Goal: Information Seeking & Learning: Learn about a topic

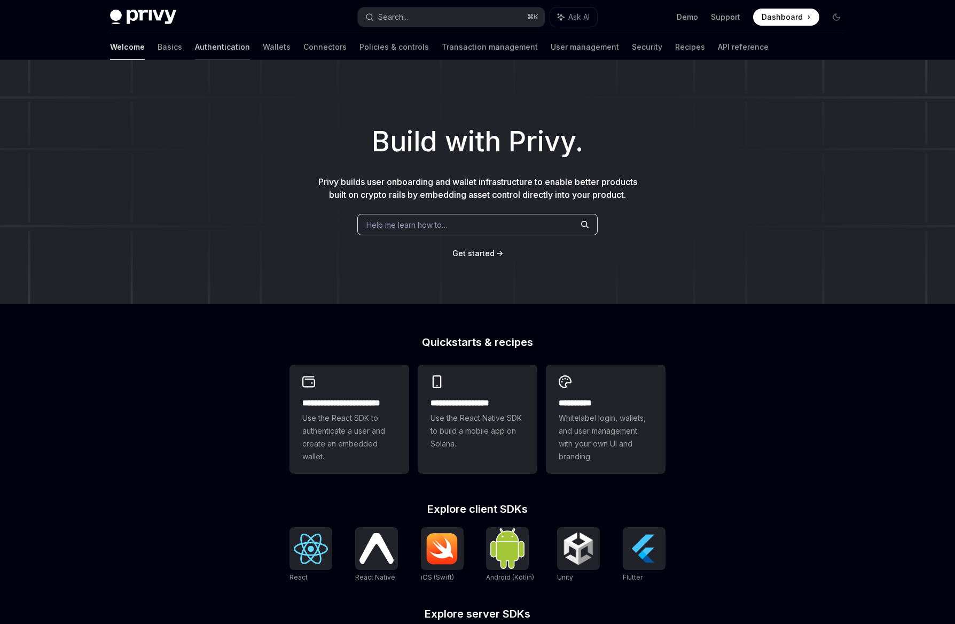
click at [195, 44] on link "Authentication" at bounding box center [222, 47] width 55 height 26
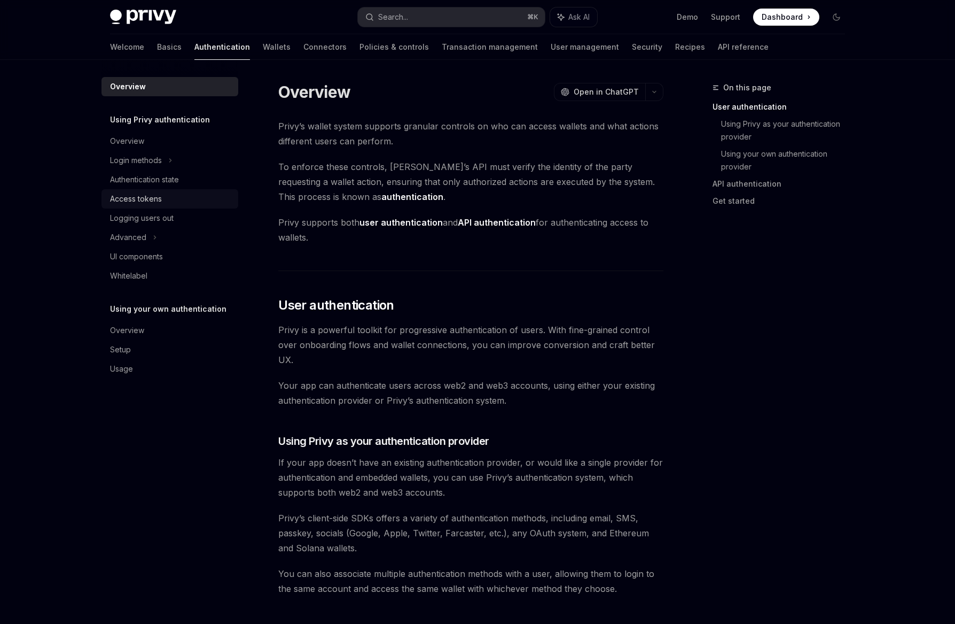
click at [170, 200] on div "Access tokens" at bounding box center [171, 198] width 122 height 13
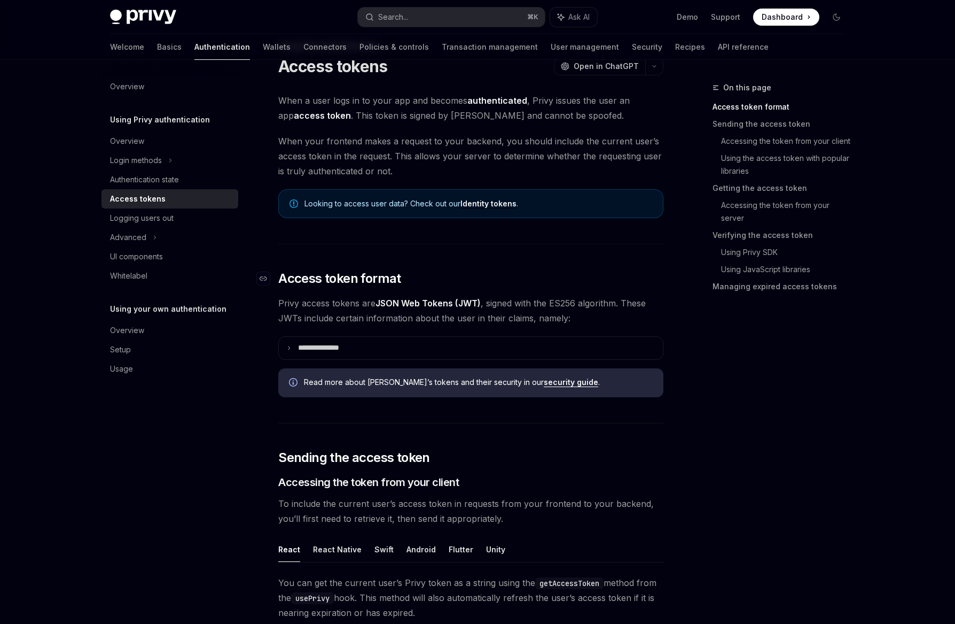
scroll to position [56, 0]
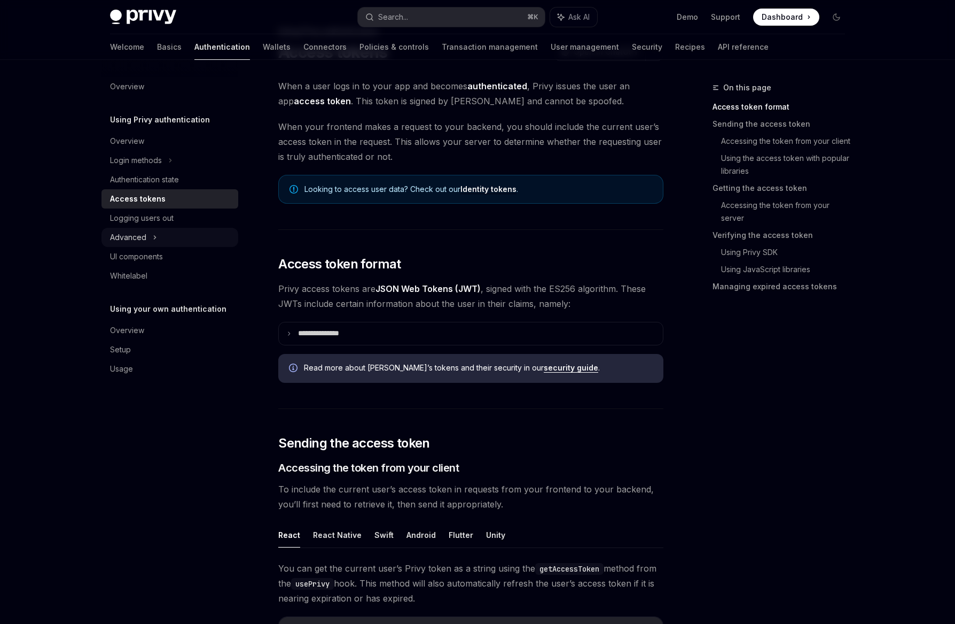
click at [186, 235] on div "Advanced" at bounding box center [170, 237] width 137 height 19
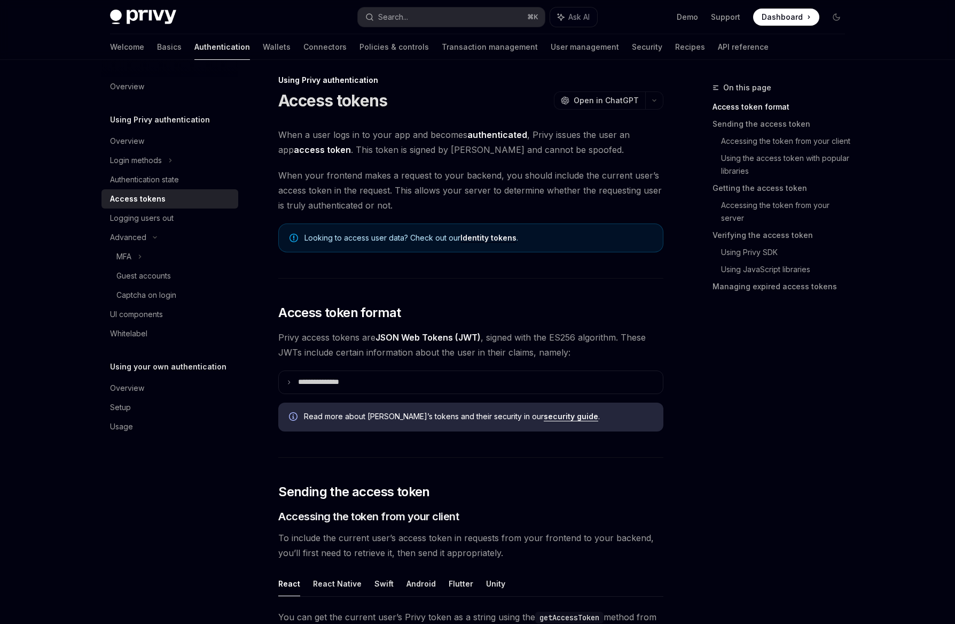
scroll to position [0, 0]
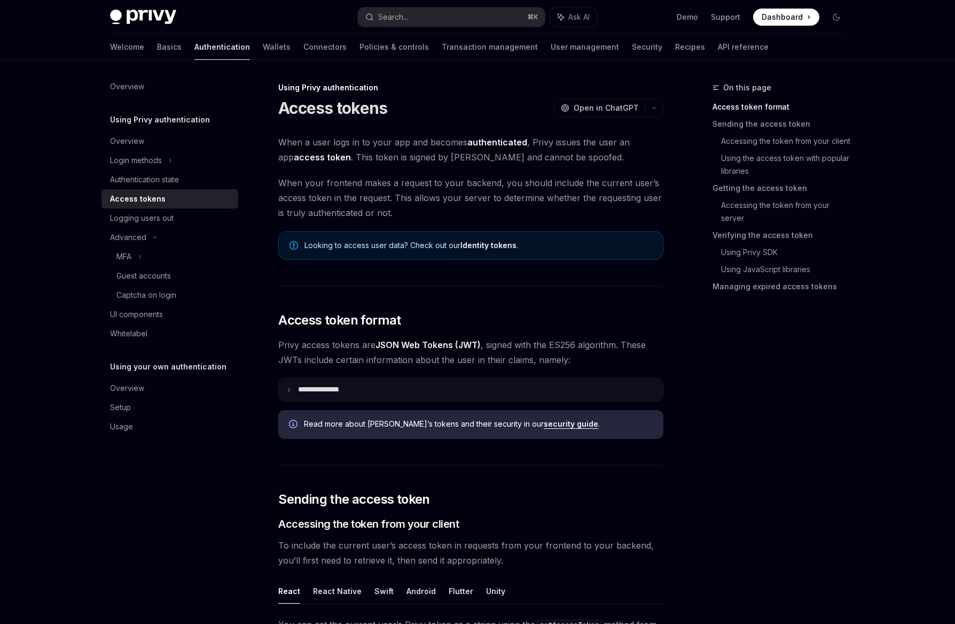
click at [288, 391] on icon at bounding box center [288, 389] width 5 height 5
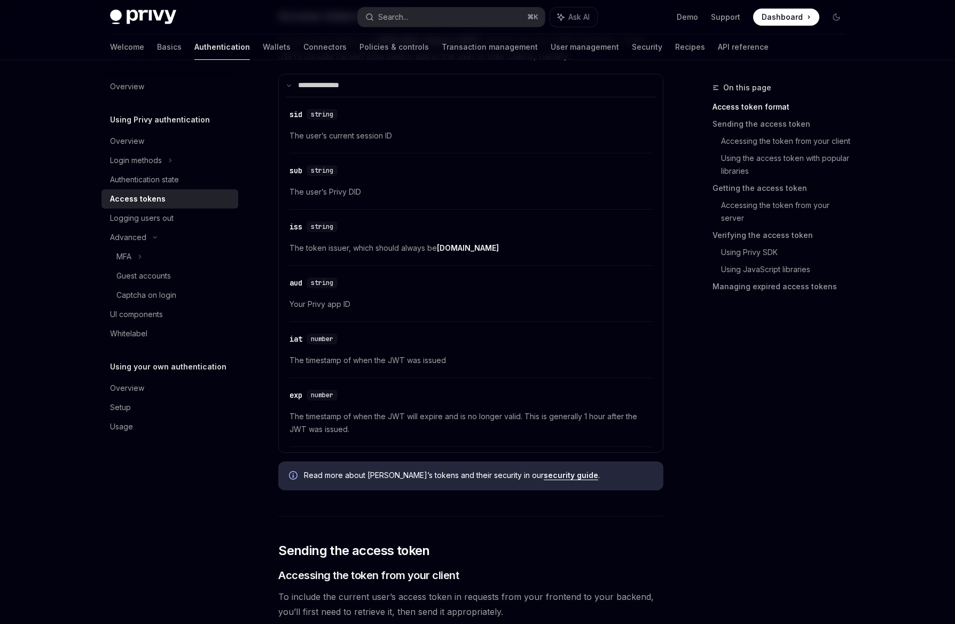
scroll to position [303, 0]
click at [544, 479] on link "security guide" at bounding box center [571, 476] width 54 height 10
type textarea "*"
